Goal: Information Seeking & Learning: Learn about a topic

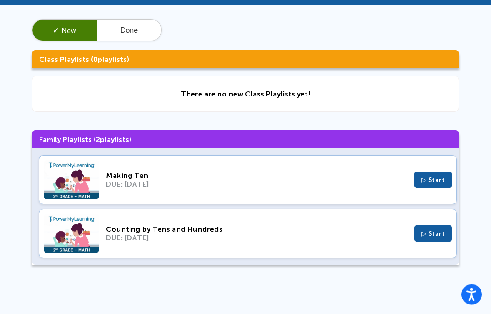
scroll to position [34, 0]
click at [444, 230] on span "▷ Start" at bounding box center [434, 234] width 24 height 8
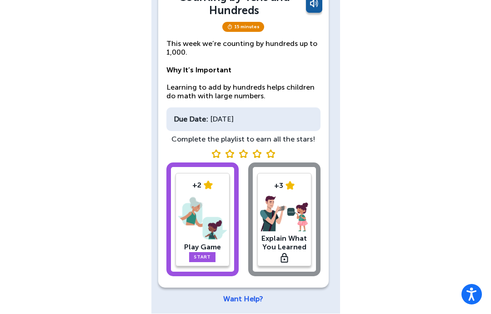
scroll to position [82, 0]
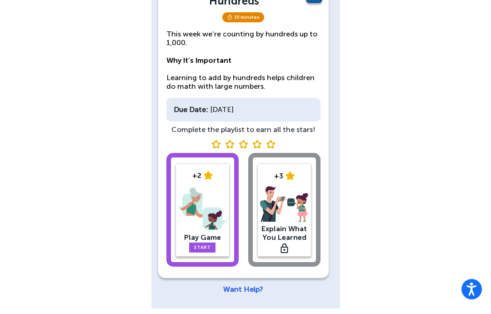
click at [199, 248] on link "Start" at bounding box center [202, 253] width 26 height 10
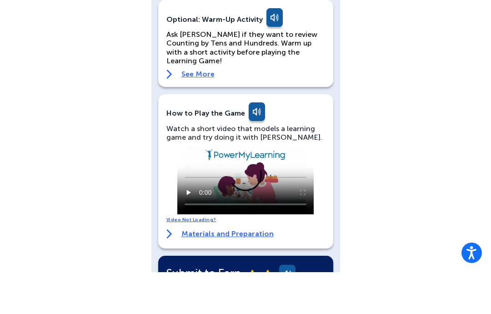
scroll to position [78, 0]
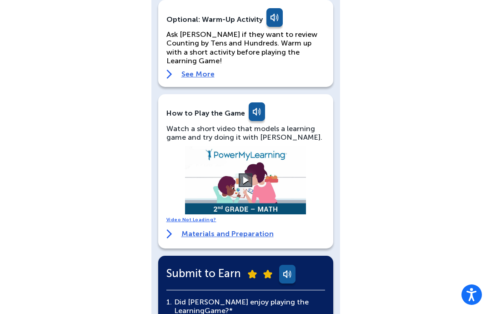
click at [244, 176] on button at bounding box center [246, 180] width 14 height 14
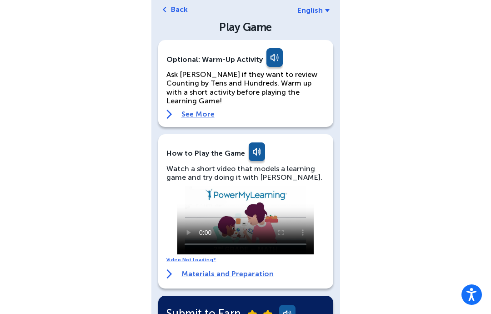
scroll to position [0, 0]
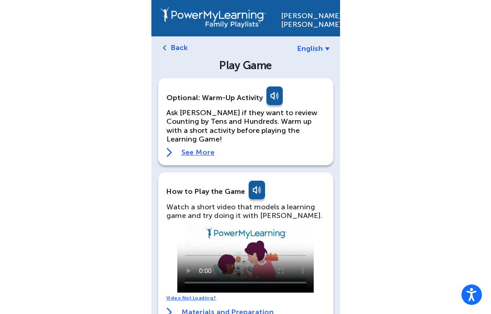
click at [252, 181] on link at bounding box center [256, 192] width 18 height 22
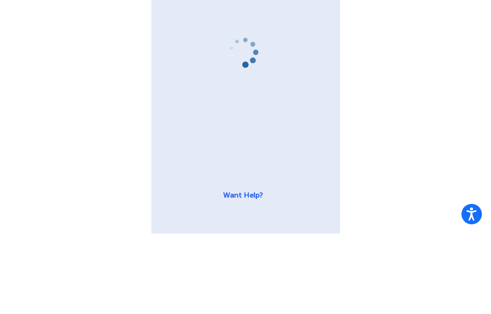
scroll to position [82, 0]
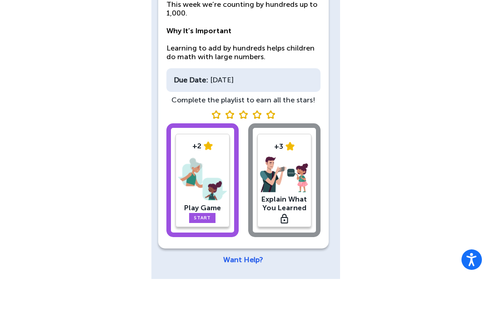
click at [284, 158] on div "+2 Play Game Start +3 Explain What You Learned" at bounding box center [244, 216] width 154 height 117
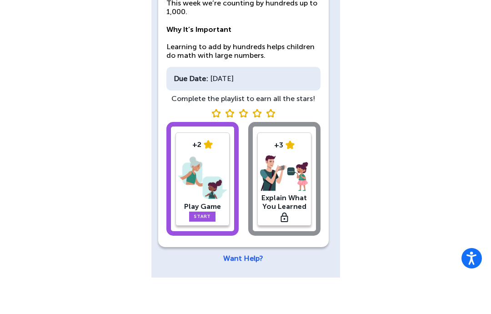
click at [289, 190] on div "+2 Play Game Start +3 Explain What You Learned" at bounding box center [244, 216] width 154 height 117
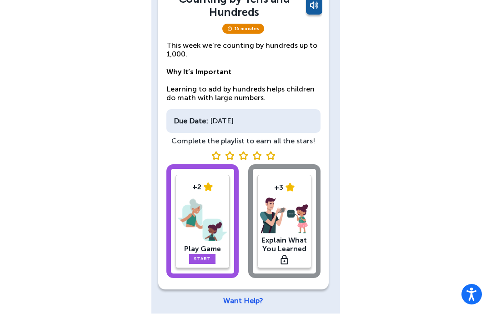
scroll to position [76, 0]
click at [281, 219] on div "+2 Play Game Start +3 Explain What You Learned" at bounding box center [244, 223] width 154 height 117
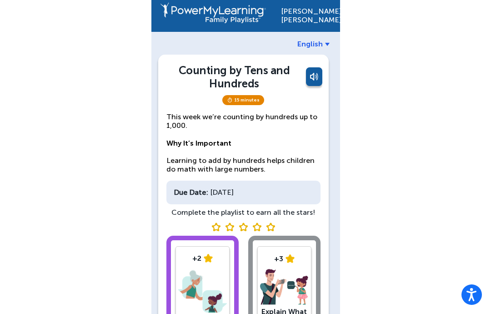
scroll to position [32, 0]
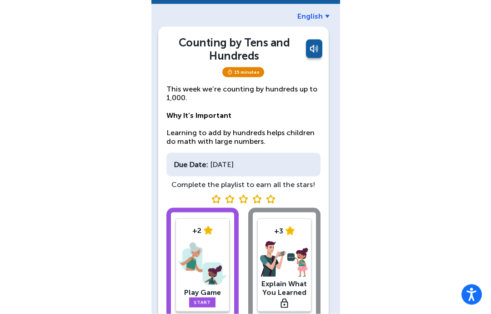
click at [295, 244] on div "+2 Play Game Start +3 Explain What You Learned" at bounding box center [244, 266] width 154 height 117
click at [285, 242] on div "+2 Play Game Start +3 Explain What You Learned" at bounding box center [244, 266] width 154 height 117
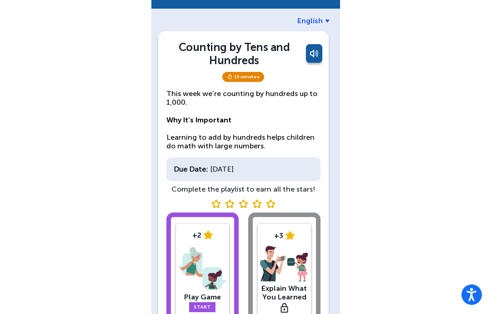
click at [283, 268] on div "+2 Play Game Start +3 Explain What You Learned" at bounding box center [244, 270] width 154 height 117
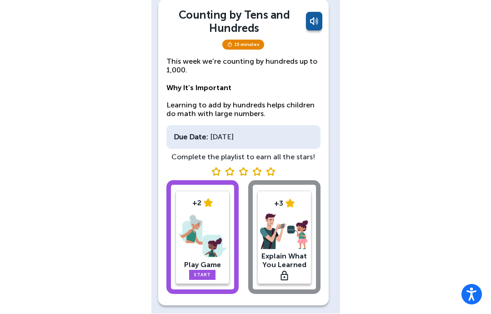
scroll to position [82, 0]
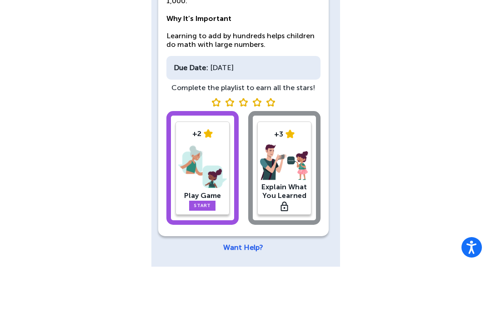
click at [287, 158] on div "+2 Play Game Start +3 Explain What You Learned" at bounding box center [244, 216] width 154 height 117
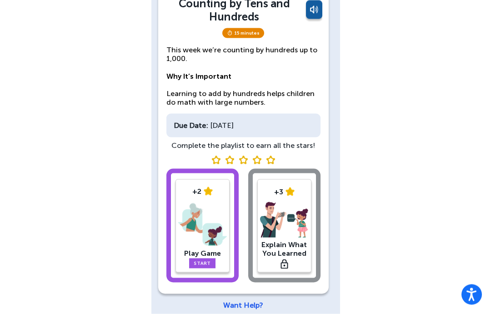
scroll to position [71, 0]
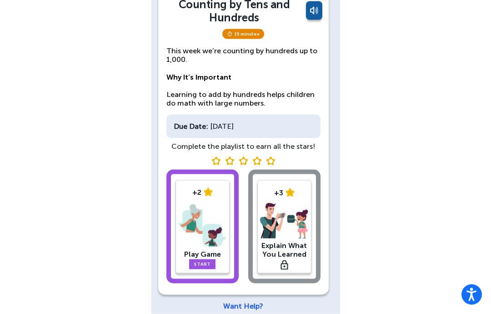
click at [192, 264] on link "Start" at bounding box center [202, 264] width 26 height 10
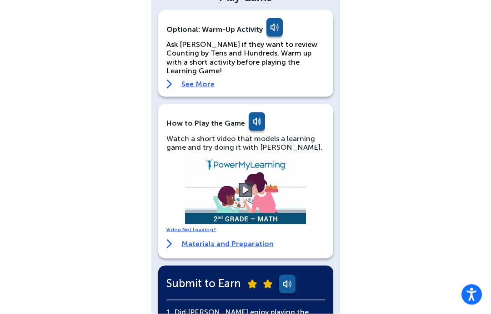
scroll to position [69, 0]
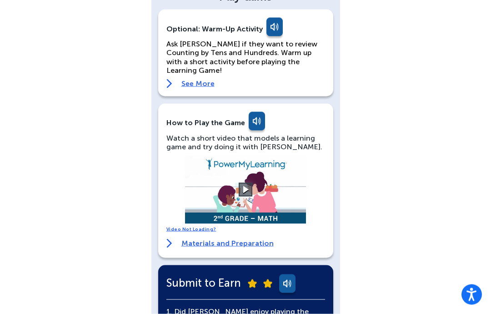
click at [207, 239] on link "Materials and Preparation" at bounding box center [220, 243] width 107 height 9
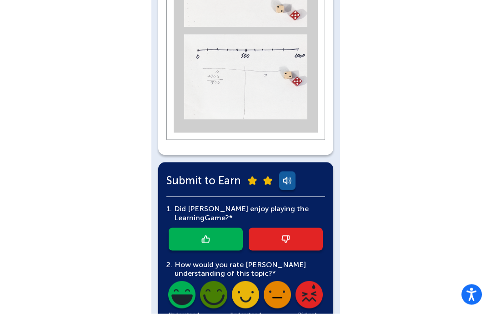
scroll to position [586, 0]
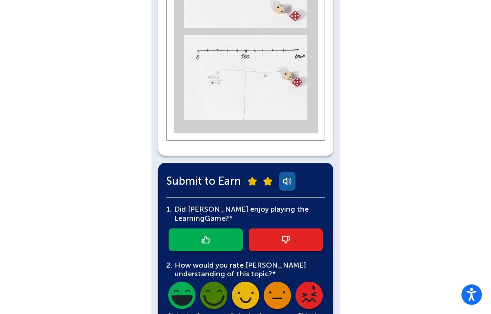
click at [194, 228] on link at bounding box center [206, 239] width 74 height 23
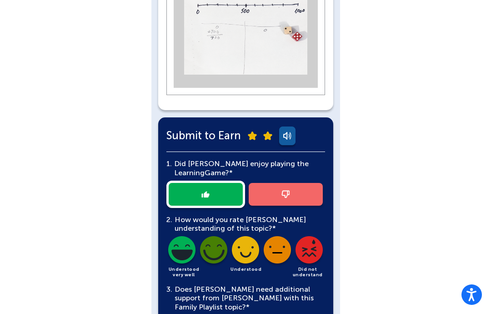
scroll to position [631, 0]
click at [275, 237] on img at bounding box center [277, 252] width 31 height 31
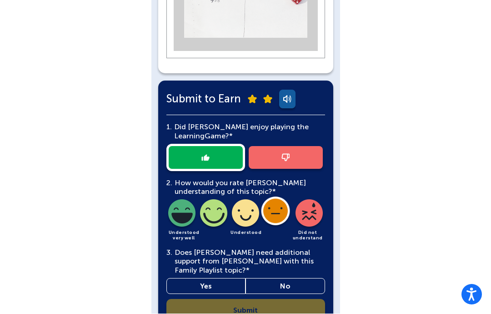
scroll to position [668, 0]
click at [203, 278] on link "Yes" at bounding box center [207, 286] width 80 height 16
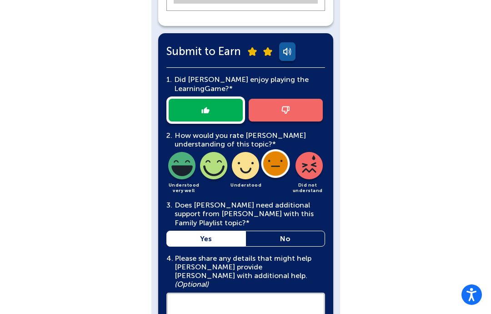
scroll to position [717, 0]
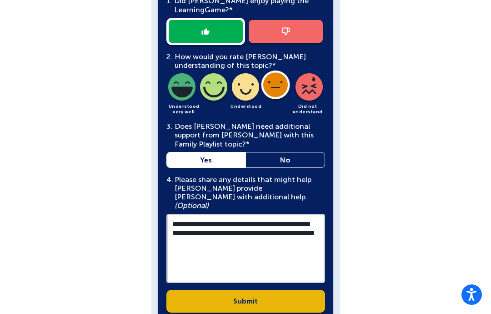
scroll to position [797, 0]
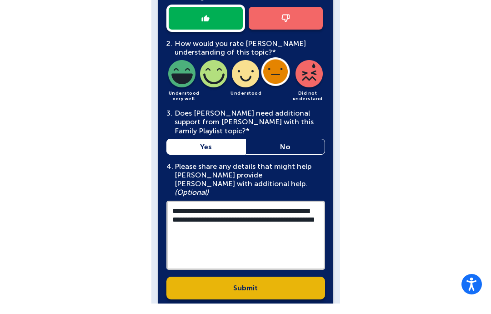
type textarea "**********"
click at [207, 287] on link "Submit" at bounding box center [246, 298] width 159 height 23
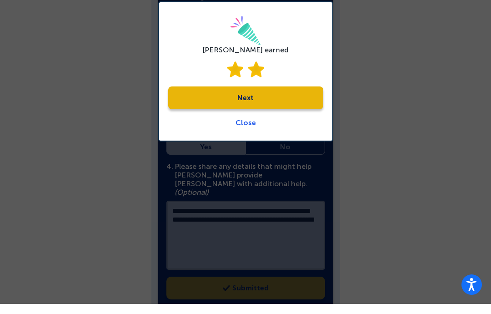
scroll to position [807, 0]
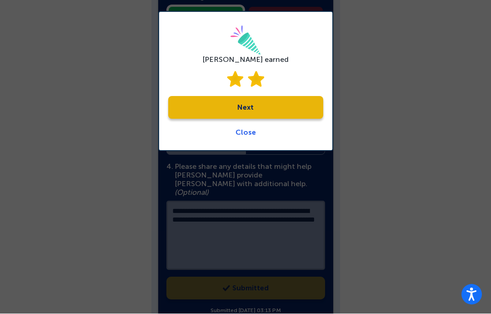
click at [217, 111] on link "Next" at bounding box center [245, 107] width 155 height 23
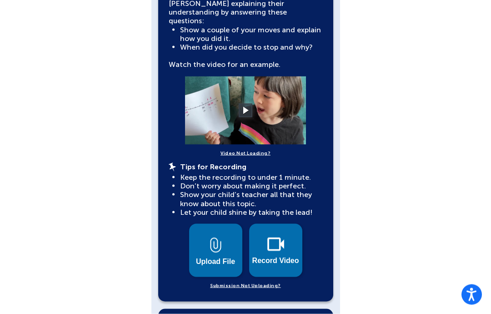
scroll to position [256, 0]
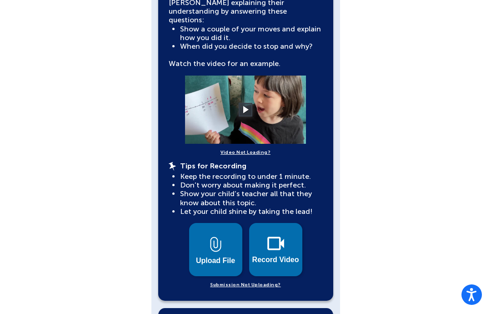
click at [273, 237] on img at bounding box center [276, 244] width 17 height 14
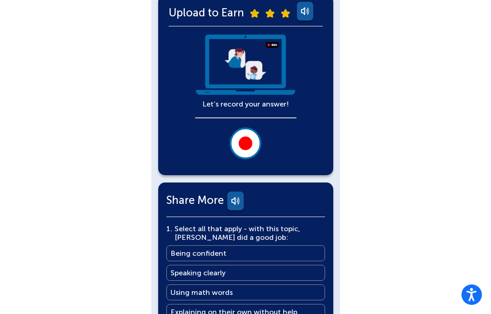
scroll to position [205, 0]
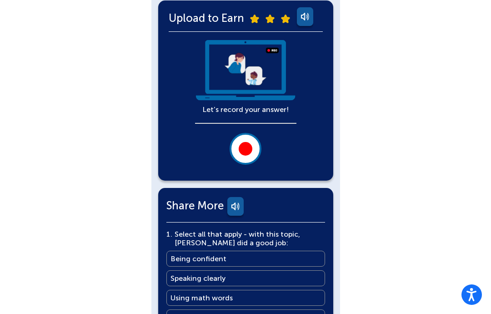
click at [237, 154] on button at bounding box center [246, 149] width 32 height 32
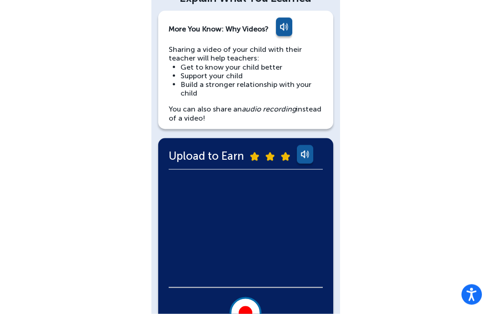
scroll to position [68, 0]
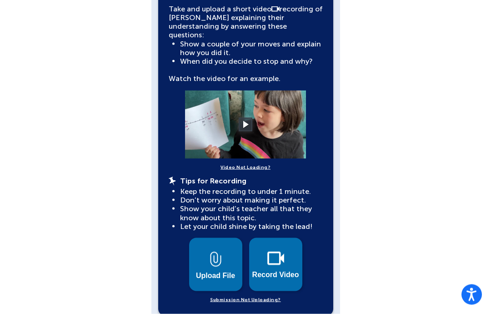
scroll to position [241, 0]
click at [212, 252] on img at bounding box center [215, 258] width 11 height 15
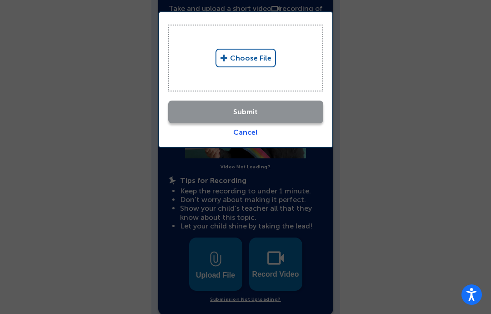
click at [255, 53] on link "Choose File" at bounding box center [246, 58] width 61 height 19
click at [252, 61] on link "Choose File" at bounding box center [246, 58] width 61 height 19
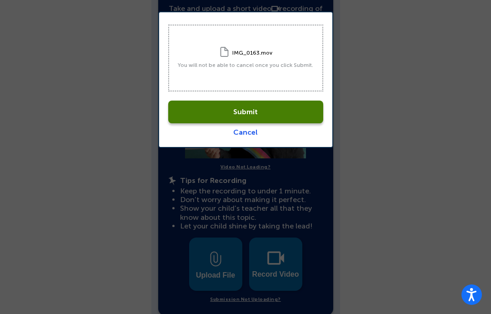
click at [290, 101] on link "Submit" at bounding box center [245, 112] width 155 height 23
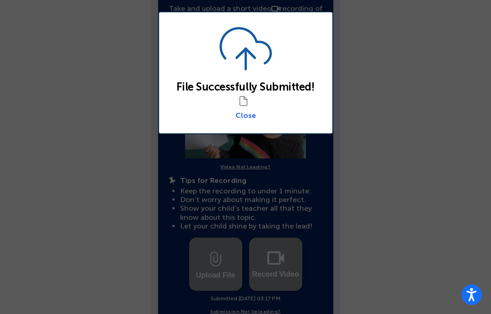
click at [232, 121] on div "File Successfully Submitted! Close" at bounding box center [245, 72] width 175 height 123
click at [241, 116] on link "Close" at bounding box center [246, 115] width 20 height 9
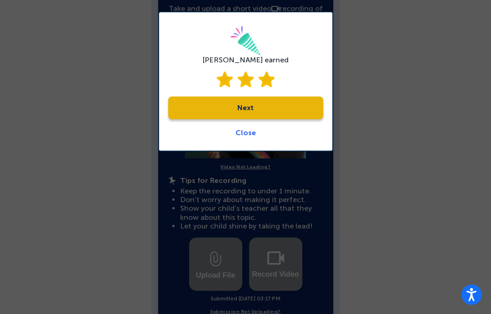
click at [200, 112] on link "Next" at bounding box center [245, 107] width 155 height 23
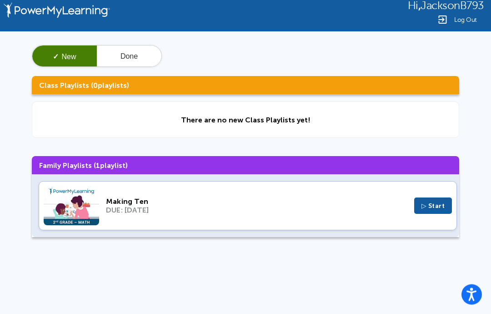
scroll to position [10, 0]
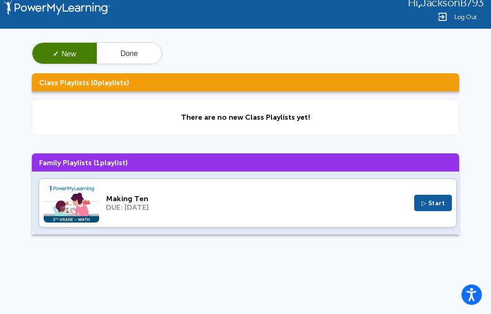
click at [443, 199] on button "▷ Start" at bounding box center [433, 203] width 38 height 16
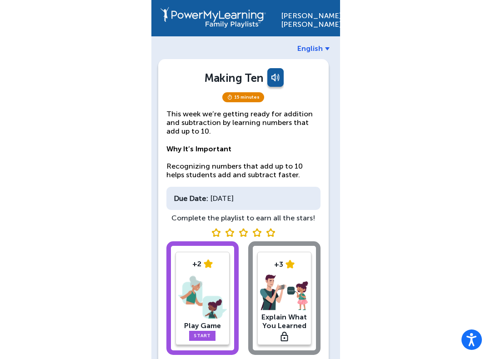
click at [194, 285] on img at bounding box center [202, 297] width 49 height 47
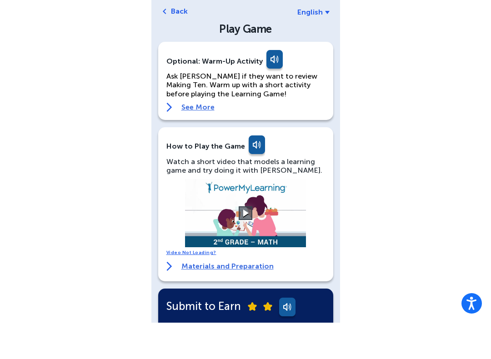
click at [197, 139] on link "See More" at bounding box center [246, 143] width 159 height 9
